Goal: Find specific page/section: Find specific page/section

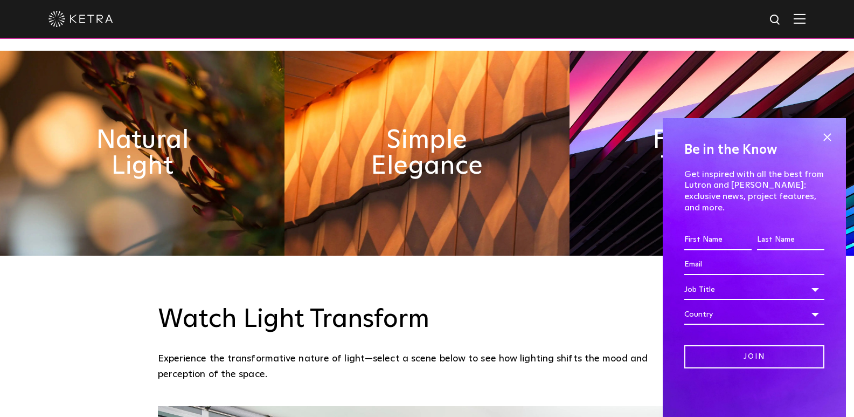
scroll to position [593, 0]
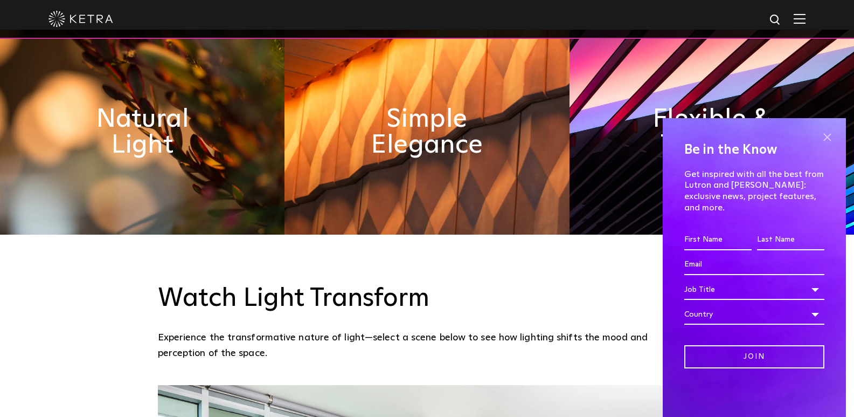
click at [827, 143] on span at bounding box center [827, 137] width 16 height 16
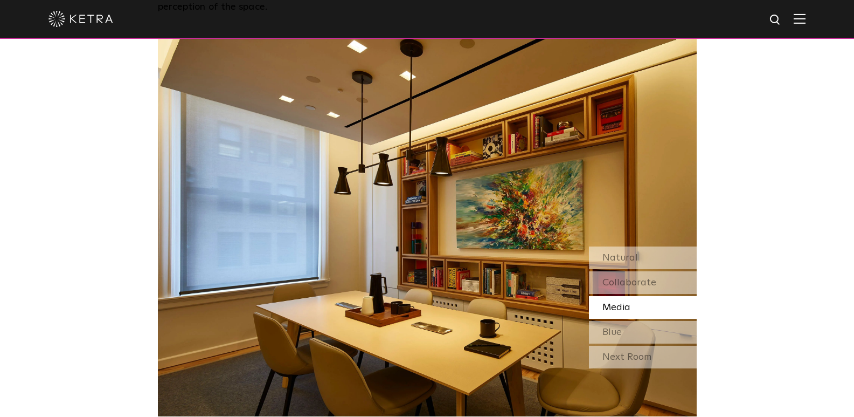
scroll to position [916, 0]
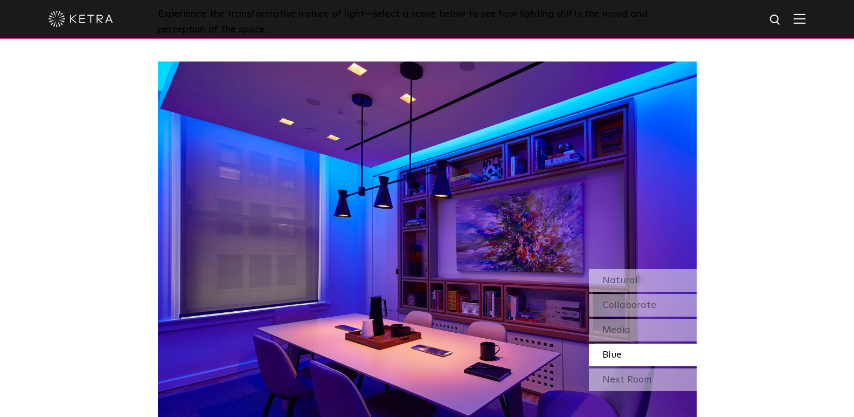
click at [804, 20] on img at bounding box center [800, 18] width 12 height 10
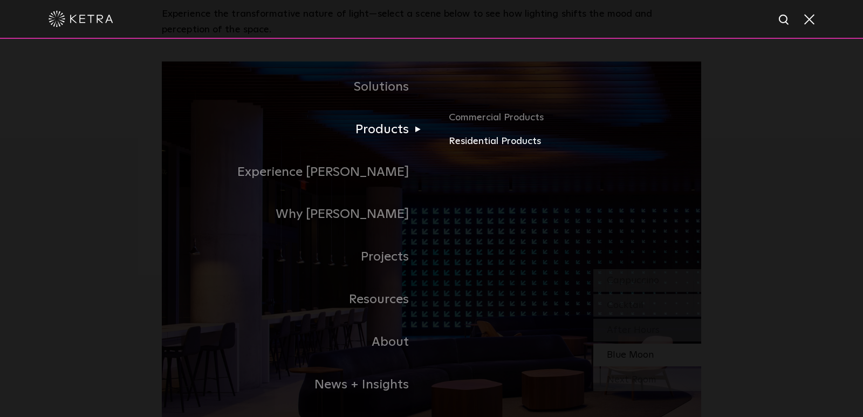
click at [480, 142] on link "Residential Products" at bounding box center [575, 142] width 252 height 16
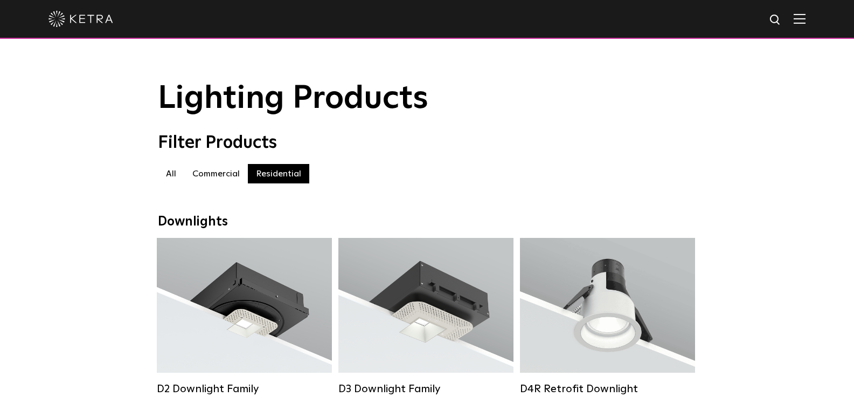
click at [206, 174] on label "Commercial" at bounding box center [216, 173] width 64 height 19
